Goal: Information Seeking & Learning: Learn about a topic

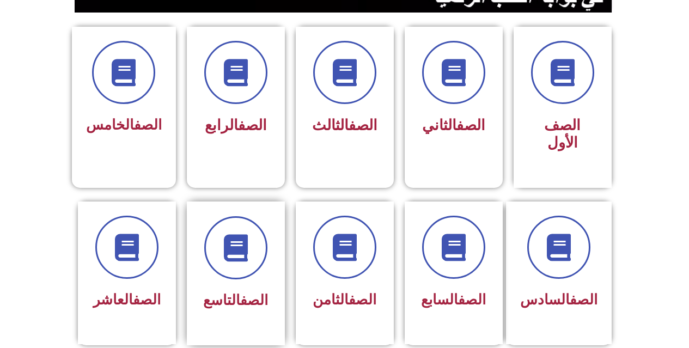
scroll to position [327, 0]
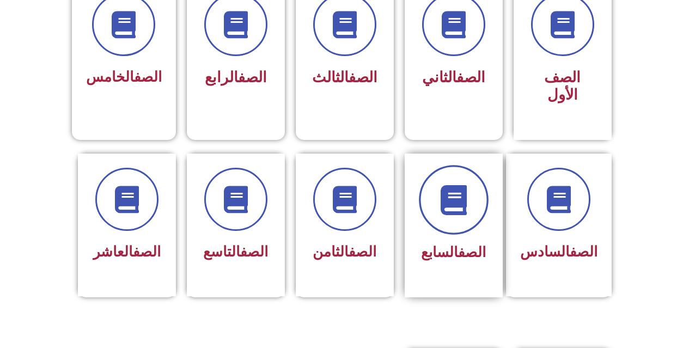
click at [460, 205] on span at bounding box center [454, 200] width 70 height 70
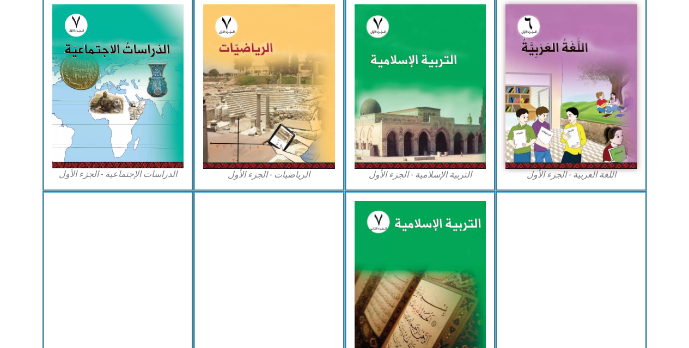
scroll to position [327, 0]
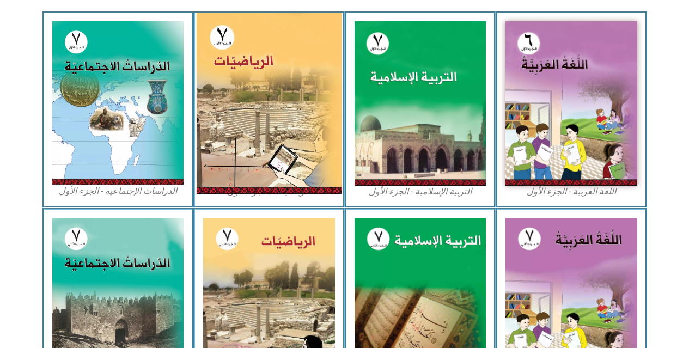
click at [265, 104] on img at bounding box center [269, 103] width 145 height 181
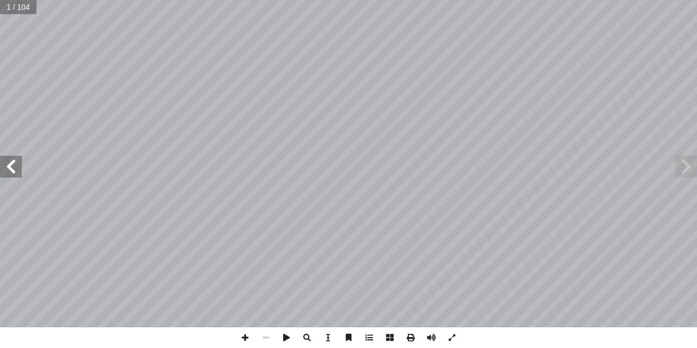
click at [16, 163] on span at bounding box center [11, 167] width 22 height 22
click at [16, 164] on span at bounding box center [11, 167] width 22 height 22
click at [14, 166] on span at bounding box center [11, 167] width 22 height 22
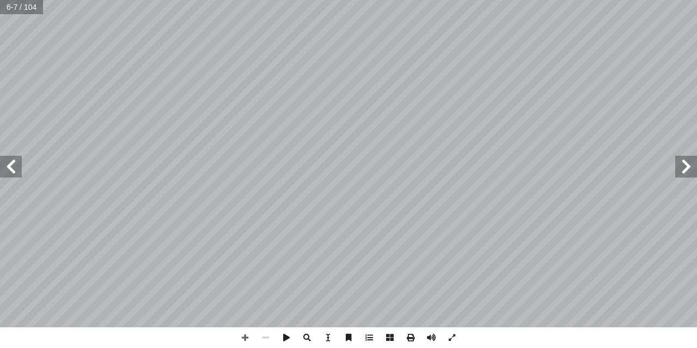
click at [7, 169] on span at bounding box center [11, 167] width 22 height 22
click at [8, 168] on span at bounding box center [11, 167] width 22 height 22
click at [5, 173] on span at bounding box center [11, 167] width 22 height 22
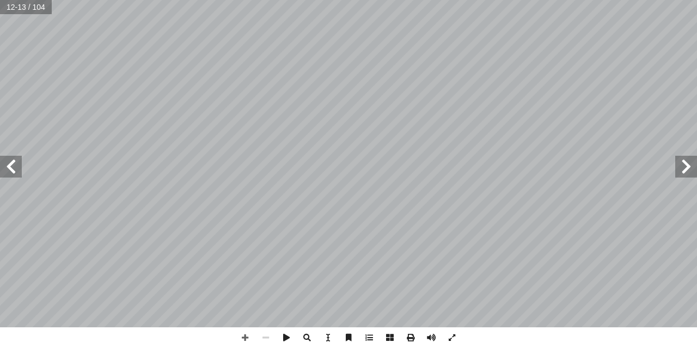
click at [696, 99] on html "الصفحة الرئيسية الصف الأول الصف الثاني الصف الثالث الصف الرابع الصف الخامس الصف…" at bounding box center [348, 49] width 697 height 99
click at [366, 345] on span at bounding box center [369, 337] width 21 height 21
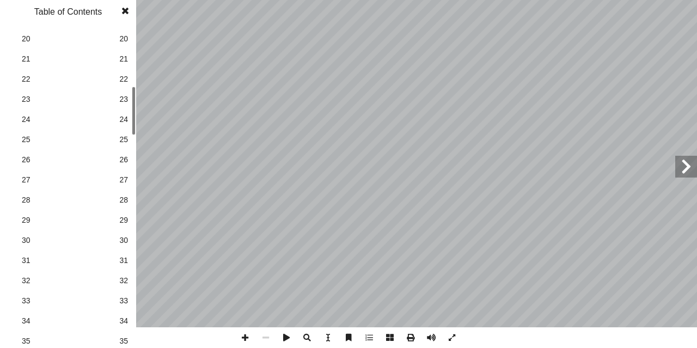
click at [118, 190] on link "27 27" at bounding box center [66, 180] width 122 height 20
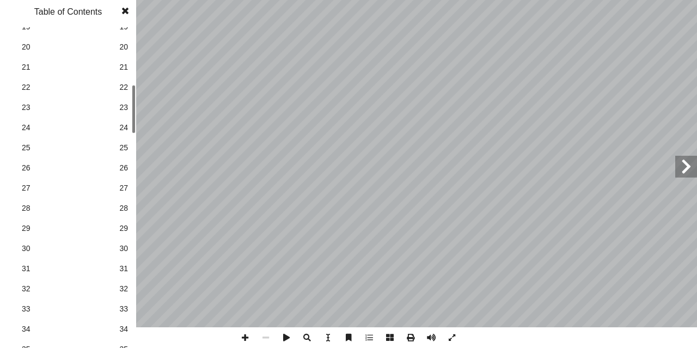
click at [119, 191] on link "27 27" at bounding box center [66, 188] width 122 height 20
click at [119, 333] on link "34 34" at bounding box center [66, 329] width 122 height 20
click at [121, 315] on link "41 41" at bounding box center [66, 307] width 122 height 20
click at [124, 283] on span "40" at bounding box center [123, 286] width 9 height 11
click at [130, 16] on span at bounding box center [125, 11] width 20 height 22
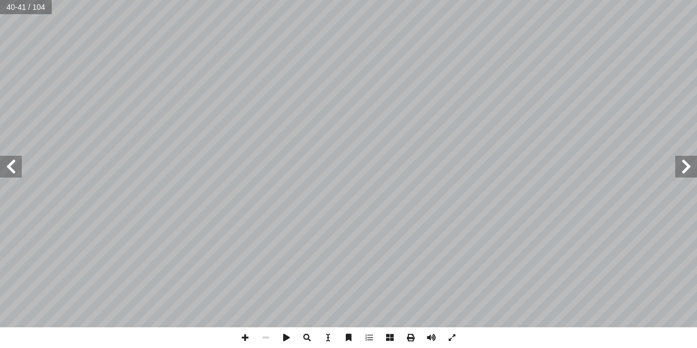
click at [17, 174] on span at bounding box center [11, 167] width 22 height 22
click at [686, 173] on span at bounding box center [686, 167] width 22 height 22
click at [694, 166] on span at bounding box center [686, 167] width 22 height 22
click at [5, 161] on span at bounding box center [11, 167] width 22 height 22
click at [696, 155] on div "36 تي: أ ا ا ي ّ عم ُ جيب أ � :) ١ نشاط ( ٌ زائر َ ل أ ا . س ٍ ة ّ سطيني َ ل ِ …" at bounding box center [348, 163] width 697 height 327
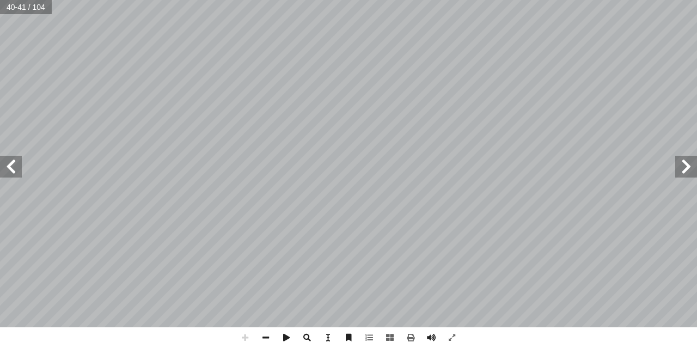
click at [486, 99] on html "الصفحة الرئيسية الصف الأول الصف الثاني الصف الثالث الصف الرابع الصف الخامس الصف…" at bounding box center [348, 49] width 697 height 99
click at [308, 0] on html "الصفحة الرئيسية الصف الأول الصف الثاني الصف الثالث الصف الرابع الصف الخامس الصف…" at bounding box center [348, 49] width 697 height 99
click at [422, 140] on div "36 تي: أ ا ا ي ّ عم ُ جيب أ � :) ١ نشاط ( ٌ زائر َ ل أ ا . س ٍ ة ّ سطيني َ ل ِ …" at bounding box center [348, 174] width 697 height 348
click at [485, 281] on div "36 تي: أ ا ا ي ّ عم ُ جيب أ � :) ١ نشاط ( ٌ زائر َ ل أ ا . س ٍ ة ّ سطيني َ ل ِ …" at bounding box center [348, 174] width 697 height 348
click at [13, 172] on span at bounding box center [11, 167] width 22 height 22
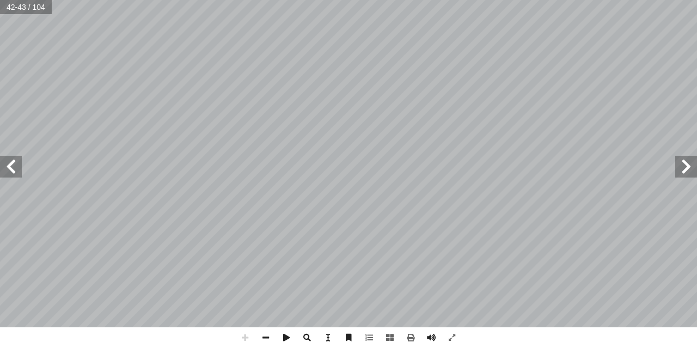
click at [696, 328] on div "38 ١ ١ 6 - ٣ ٤ - 5 ٢ - ٢ 5 - ٤ ٣ - 6 ١ - 6 - ٢ 5 - ٣ ٤ - ٤ ٣ - 5 ٢ - 6 ١ - ) (٢…" at bounding box center [348, 174] width 697 height 348
click at [9, 161] on span at bounding box center [11, 167] width 22 height 22
click at [683, 171] on span at bounding box center [686, 167] width 22 height 22
drag, startPoint x: 696, startPoint y: 157, endPoint x: 7, endPoint y: 165, distance: 689.8
click at [5, 166] on span at bounding box center [11, 167] width 22 height 22
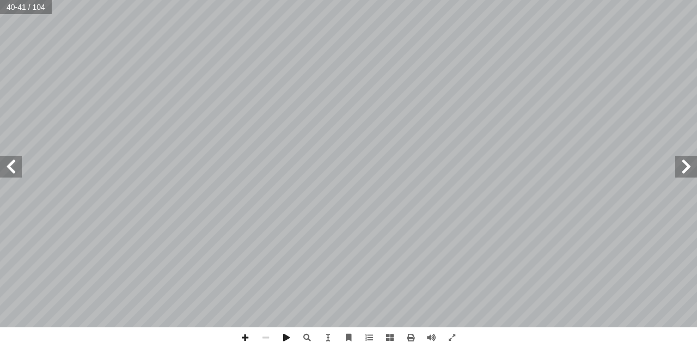
click at [7, 165] on span at bounding box center [11, 167] width 22 height 22
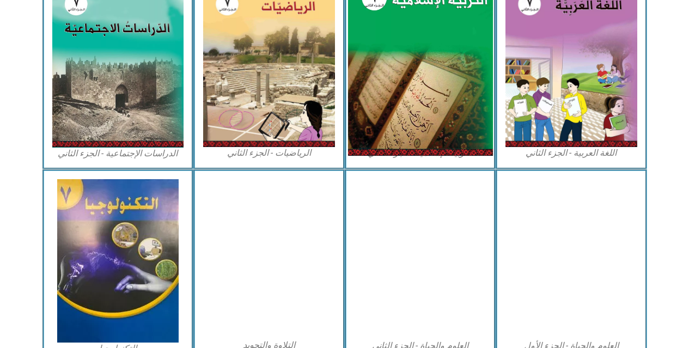
scroll to position [624, 0]
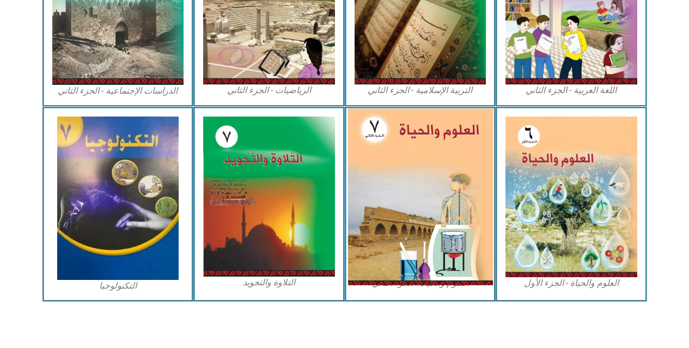
click at [427, 158] on img at bounding box center [419, 196] width 145 height 176
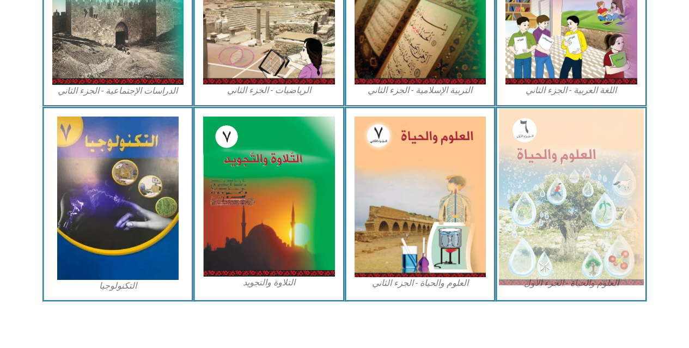
click at [620, 168] on img at bounding box center [571, 196] width 145 height 176
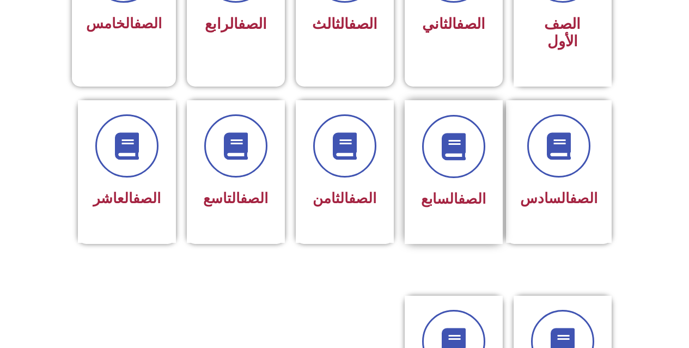
scroll to position [381, 0]
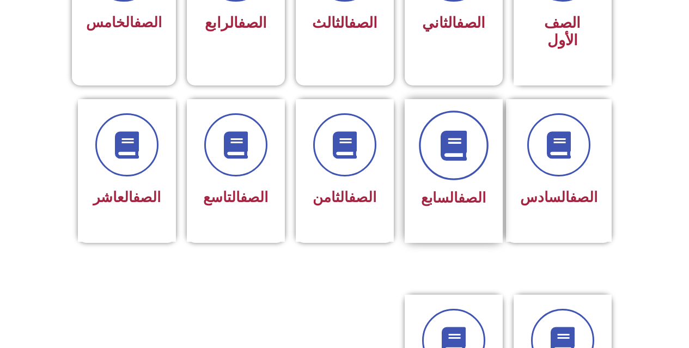
click at [461, 139] on icon at bounding box center [453, 145] width 30 height 30
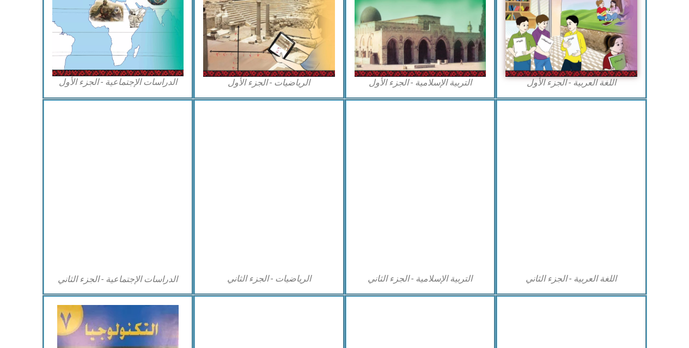
scroll to position [624, 0]
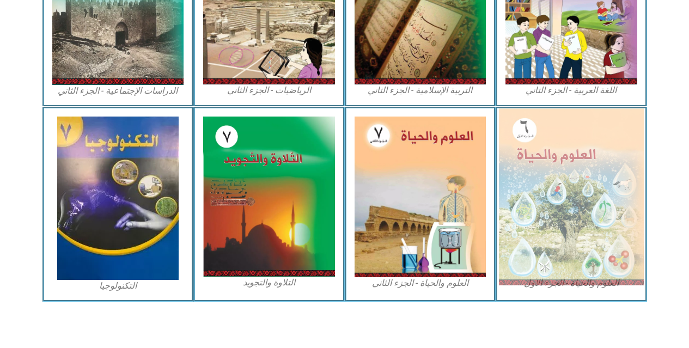
click at [555, 182] on img at bounding box center [571, 196] width 145 height 176
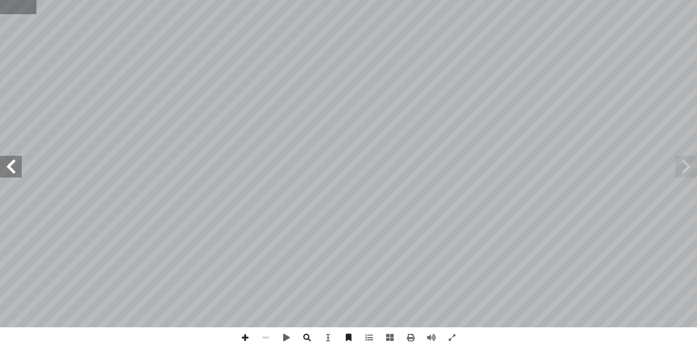
click at [26, 12] on input "text" at bounding box center [18, 7] width 36 height 14
type input "**"
drag, startPoint x: 696, startPoint y: 163, endPoint x: 691, endPoint y: 164, distance: 5.5
click at [695, 163] on span at bounding box center [686, 167] width 22 height 22
click at [689, 165] on span at bounding box center [686, 167] width 22 height 22
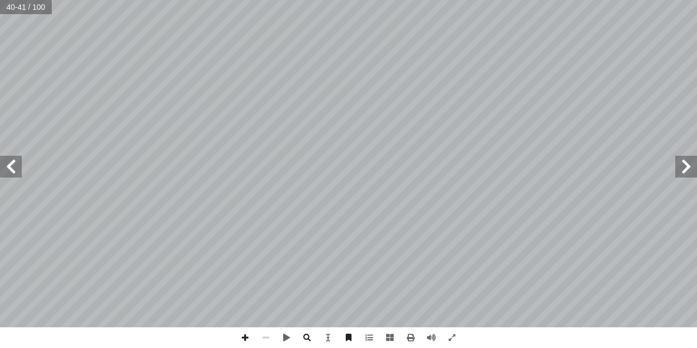
click at [688, 165] on span at bounding box center [686, 167] width 22 height 22
drag, startPoint x: 242, startPoint y: 336, endPoint x: 247, endPoint y: 332, distance: 6.6
click at [243, 336] on span at bounding box center [245, 337] width 21 height 21
